Goal: Find specific page/section: Find specific page/section

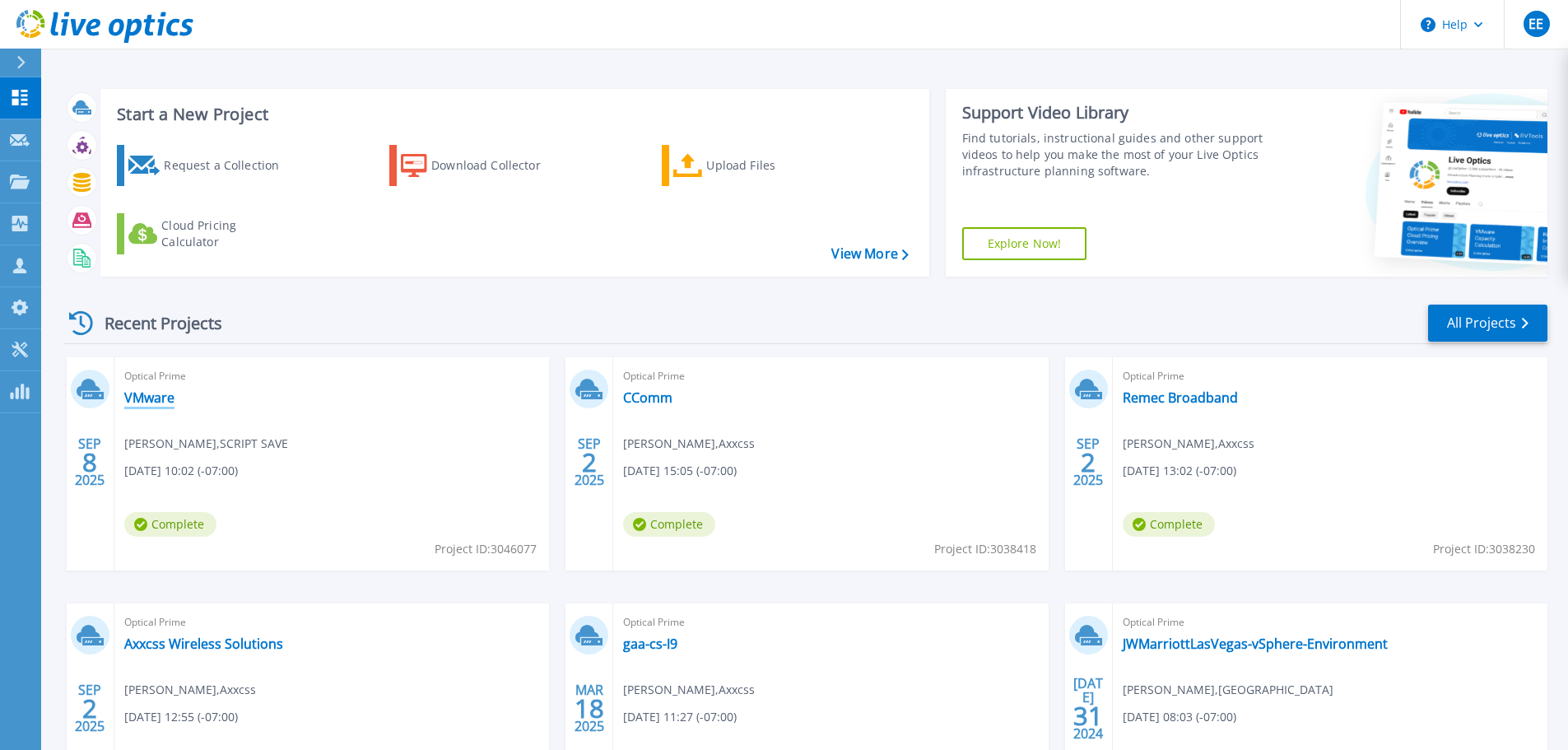
click at [167, 395] on link "VMware" at bounding box center [148, 397] width 50 height 17
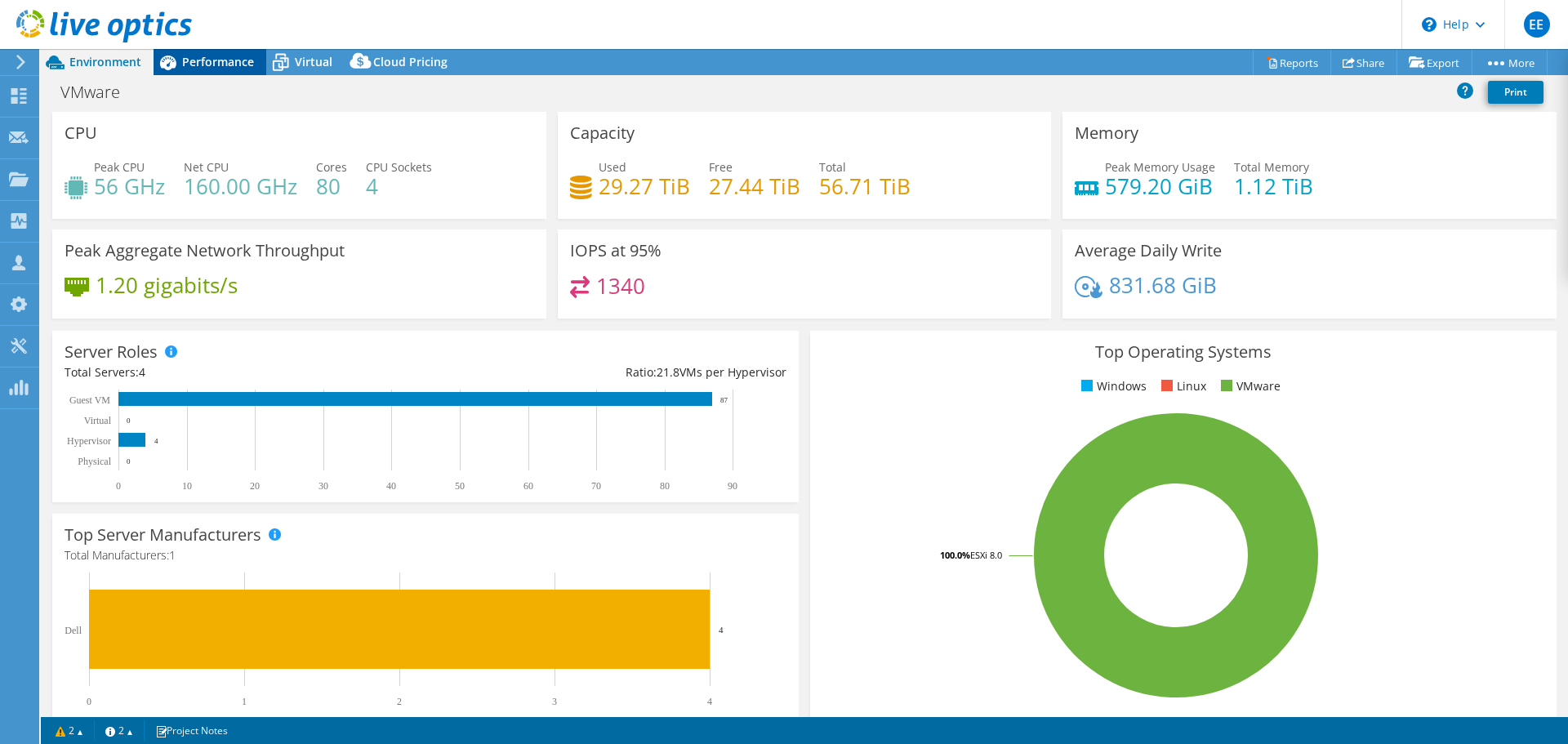
click at [214, 62] on span "Performance" at bounding box center [218, 61] width 72 height 16
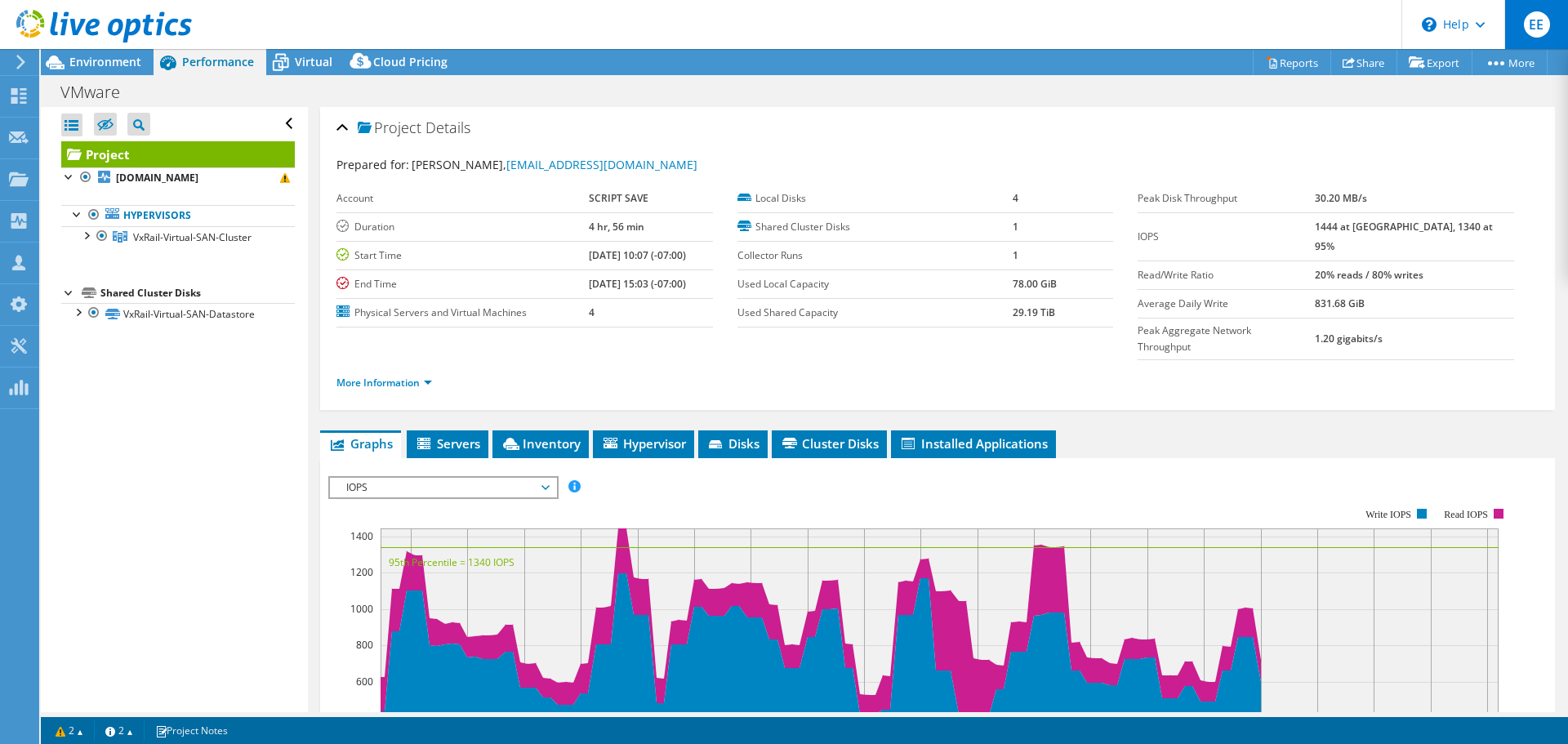
click at [1541, 30] on span "EE" at bounding box center [1537, 24] width 26 height 26
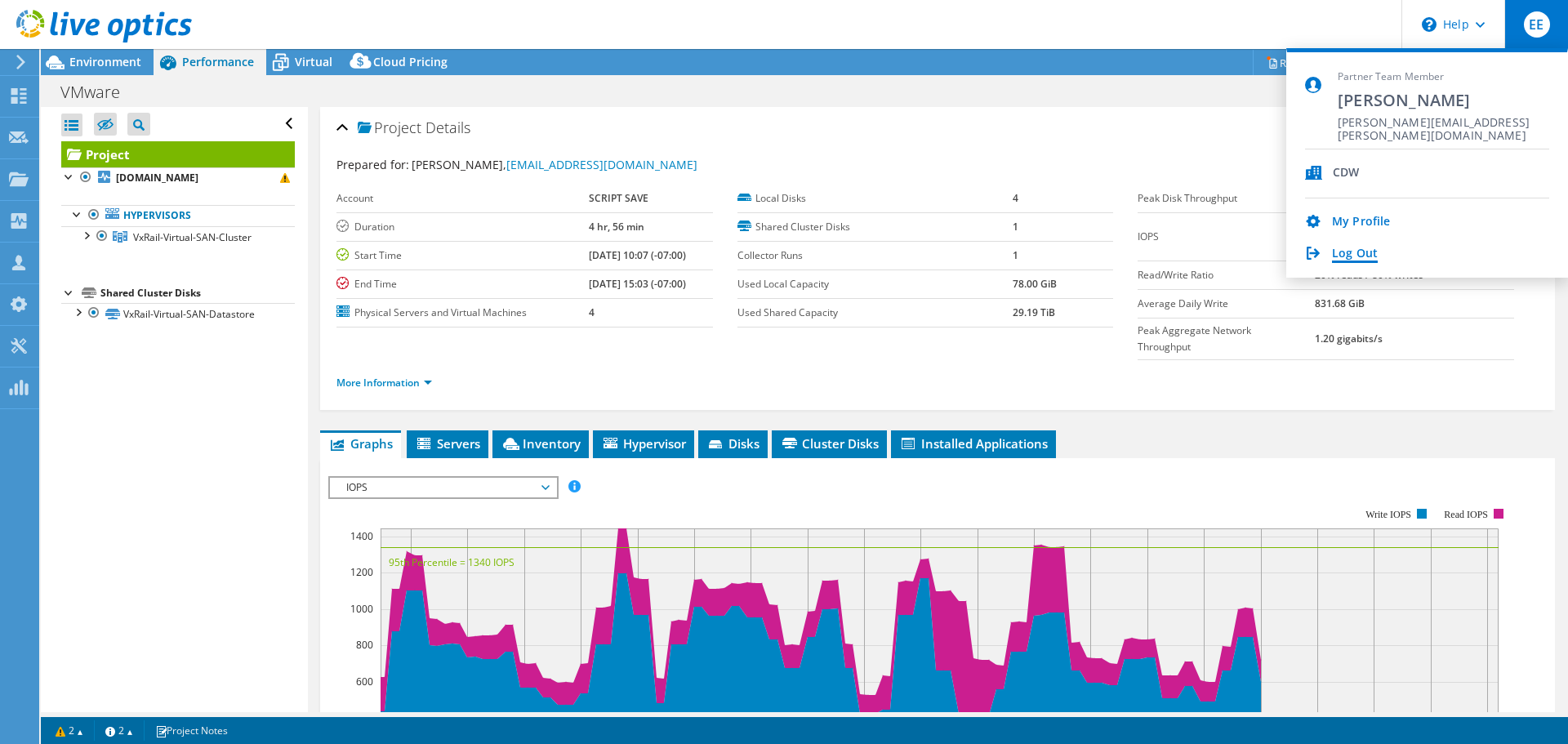
click at [1363, 254] on link "Log Out" at bounding box center [1354, 255] width 46 height 16
